Goal: Transaction & Acquisition: Purchase product/service

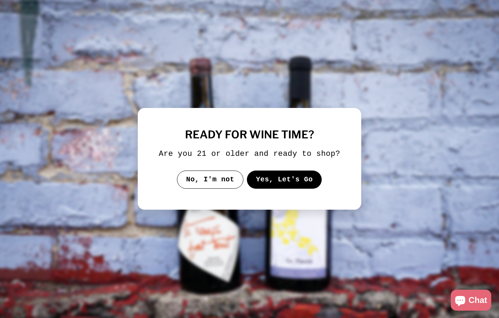
click at [277, 185] on button "Yes, Let's Go" at bounding box center [284, 179] width 75 height 18
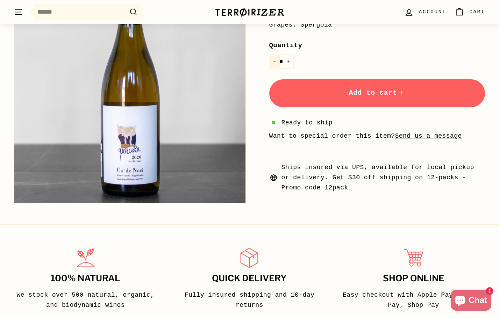
scroll to position [232, 0]
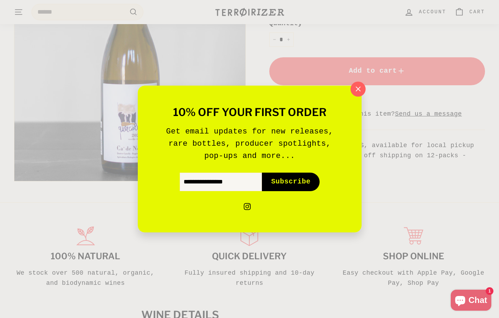
click at [357, 92] on icon "button" at bounding box center [357, 89] width 10 height 10
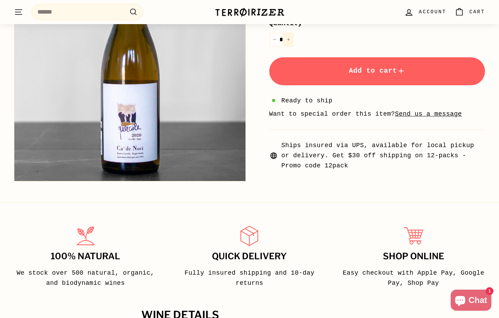
click at [288, 41] on icon "Increase item quantity by one" at bounding box center [287, 39] width 3 height 3
type input "*"
click at [298, 72] on button "Add to cart" at bounding box center [377, 71] width 216 height 28
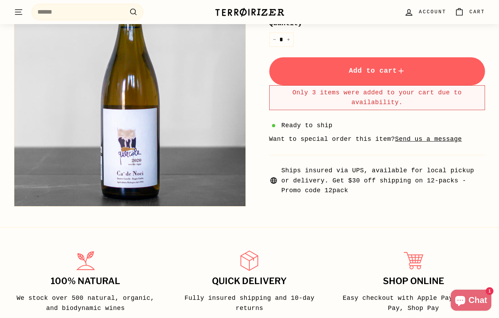
click at [460, 11] on icon "Cart" at bounding box center [458, 11] width 9 height 9
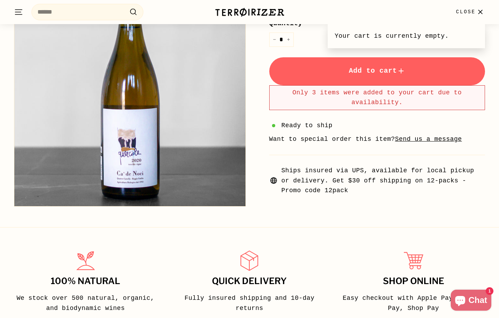
click at [469, 9] on span "Close" at bounding box center [466, 12] width 20 height 8
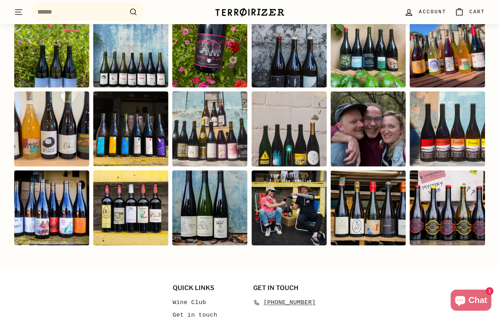
scroll to position [1488, 0]
